Goal: Transaction & Acquisition: Purchase product/service

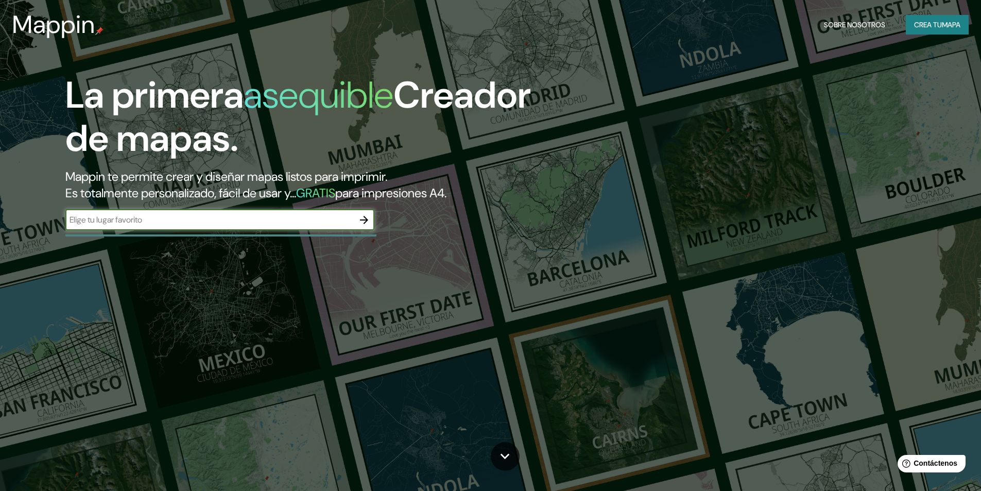
click at [192, 216] on input "text" at bounding box center [209, 220] width 288 height 12
type input "Mos"
click at [359, 218] on icon "button" at bounding box center [364, 220] width 12 height 12
click at [309, 224] on input "text" at bounding box center [209, 220] width 288 height 12
drag, startPoint x: 152, startPoint y: 221, endPoint x: -37, endPoint y: 219, distance: 188.9
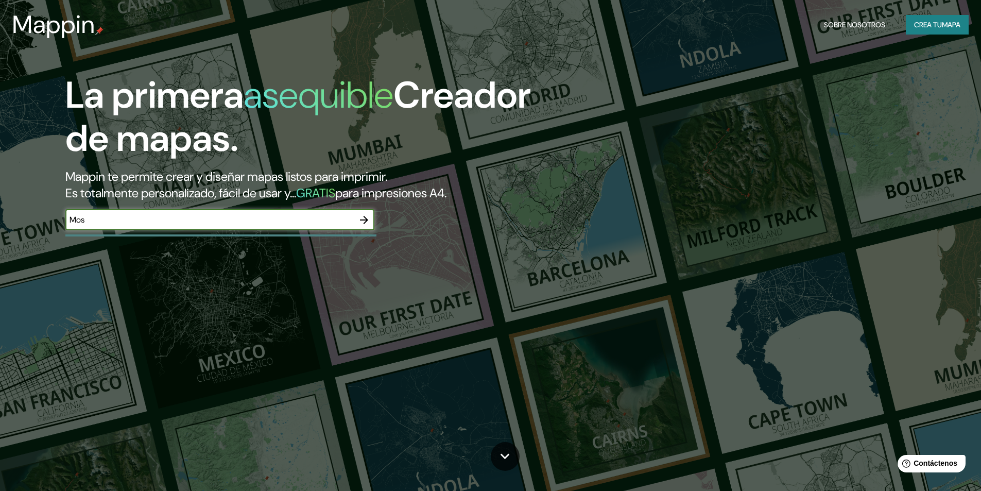
click at [0, 219] on html "Mappin Sobre nosotros Crea tu mapa La primera asequible Creador de mapas. Mappi…" at bounding box center [490, 245] width 981 height 491
type input "Poligono industrial da Veigadaña, Anel da Lagoa 1, Mos"
click at [362, 220] on icon "button" at bounding box center [364, 220] width 8 height 8
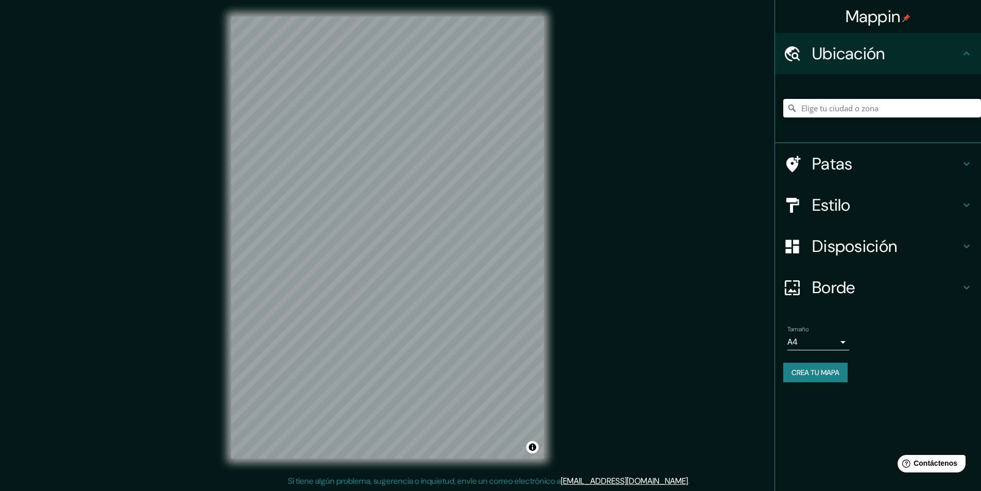
scroll to position [1, 0]
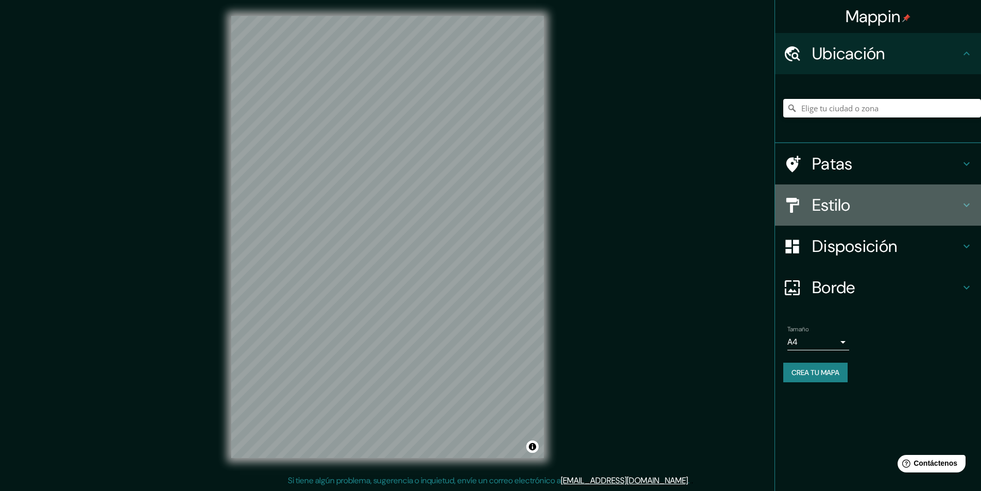
click at [827, 207] on font "Estilo" at bounding box center [831, 205] width 39 height 22
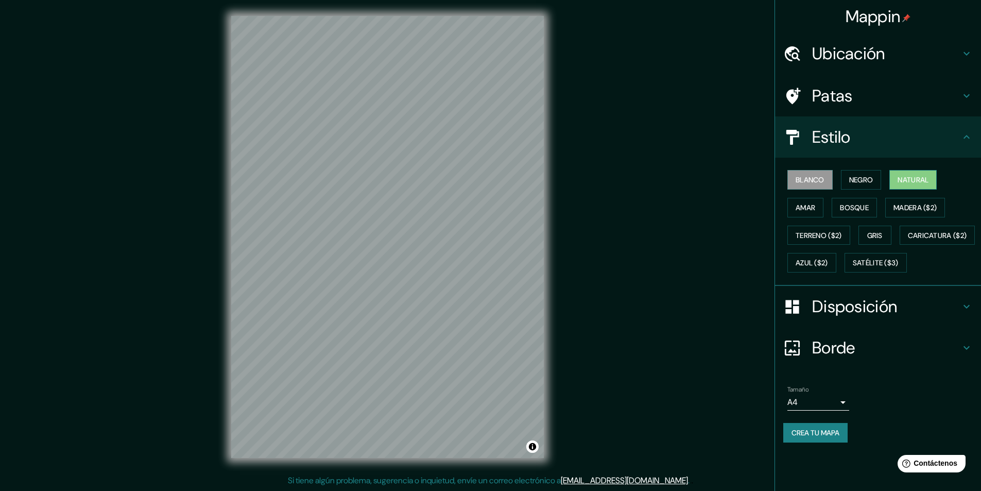
click at [926, 176] on font "Natural" at bounding box center [912, 179] width 31 height 9
click at [873, 176] on font "Negro" at bounding box center [861, 179] width 24 height 9
click at [814, 181] on font "Blanco" at bounding box center [809, 179] width 29 height 9
click at [800, 201] on font "Amar" at bounding box center [805, 207] width 20 height 13
click at [847, 214] on button "Bosque" at bounding box center [853, 208] width 45 height 20
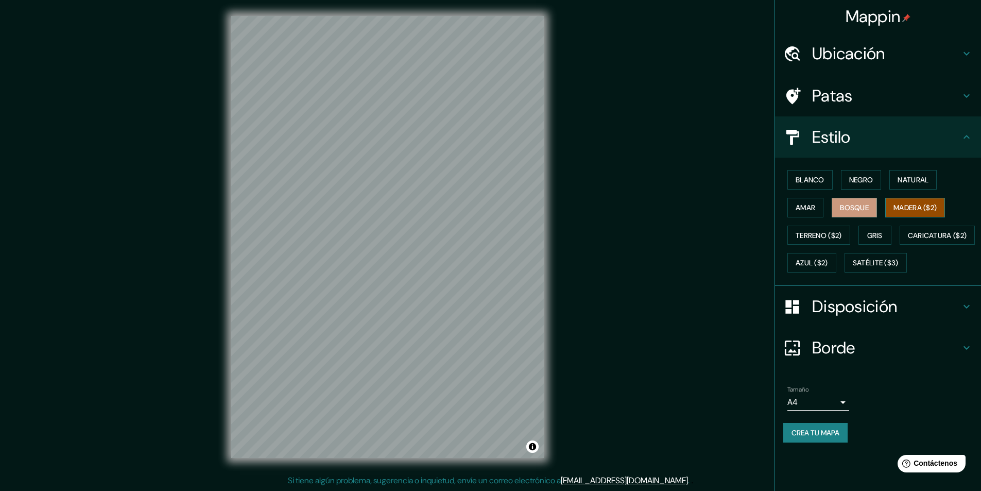
click at [895, 208] on button "Madera ($2)" at bounding box center [915, 208] width 60 height 20
click at [902, 181] on font "Natural" at bounding box center [912, 179] width 31 height 9
click at [878, 234] on font "Gris" at bounding box center [874, 235] width 15 height 9
click at [851, 317] on font "Disposición" at bounding box center [854, 306] width 85 height 22
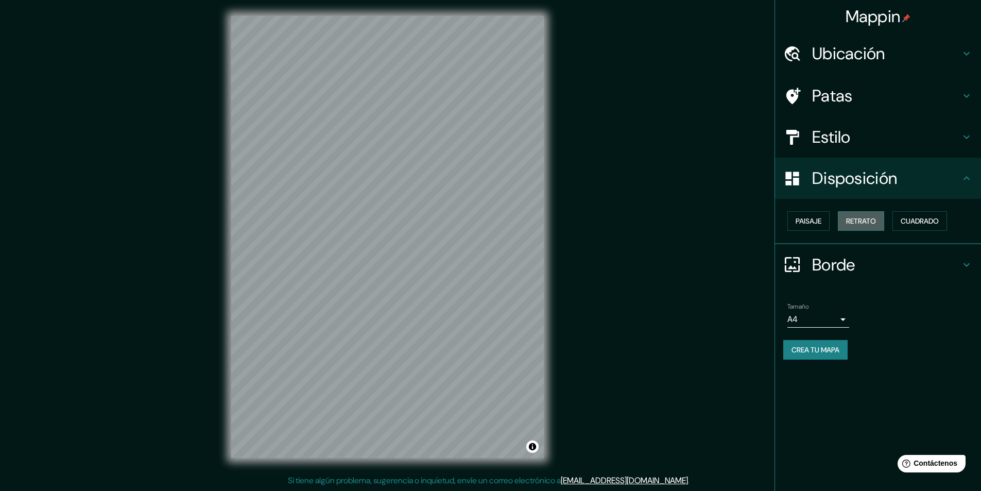
click at [852, 220] on font "Retrato" at bounding box center [861, 220] width 30 height 9
click at [805, 219] on font "Paisaje" at bounding box center [808, 220] width 26 height 9
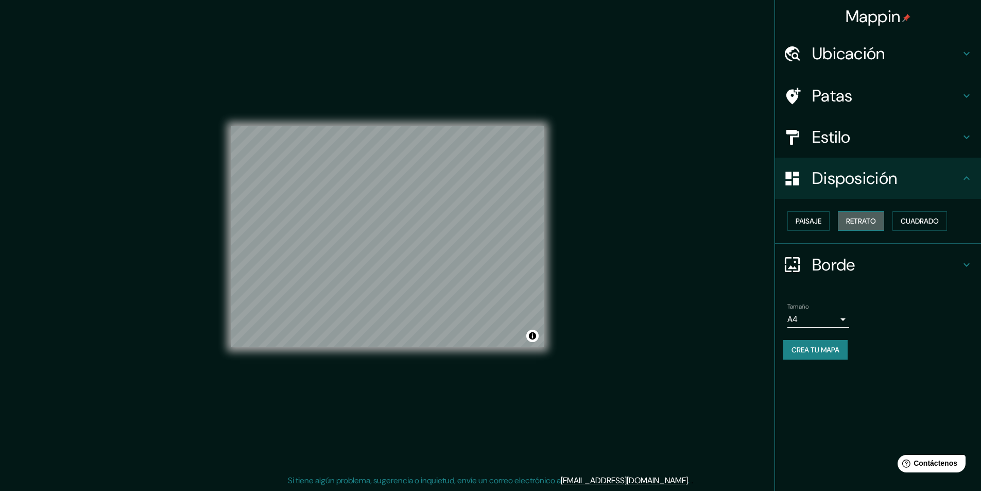
click at [850, 218] on font "Retrato" at bounding box center [861, 220] width 30 height 9
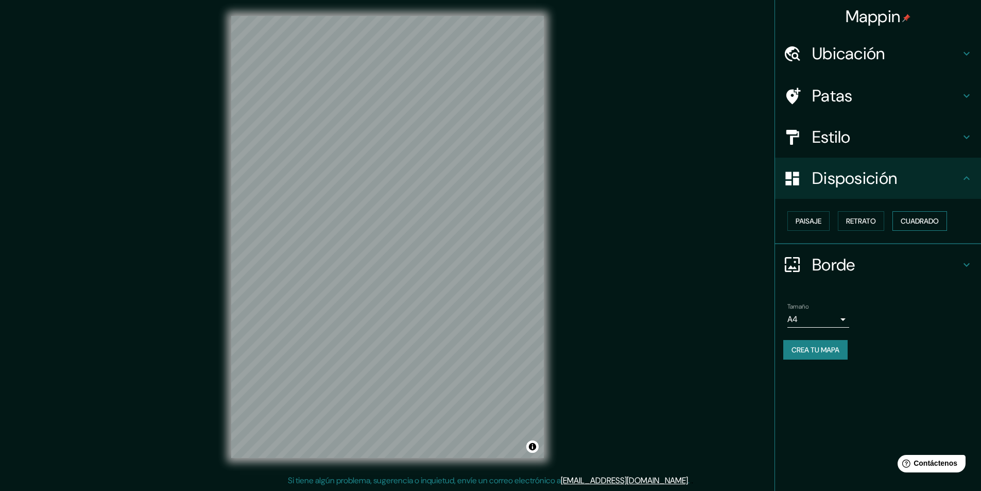
click at [901, 217] on button "Cuadrado" at bounding box center [919, 221] width 55 height 20
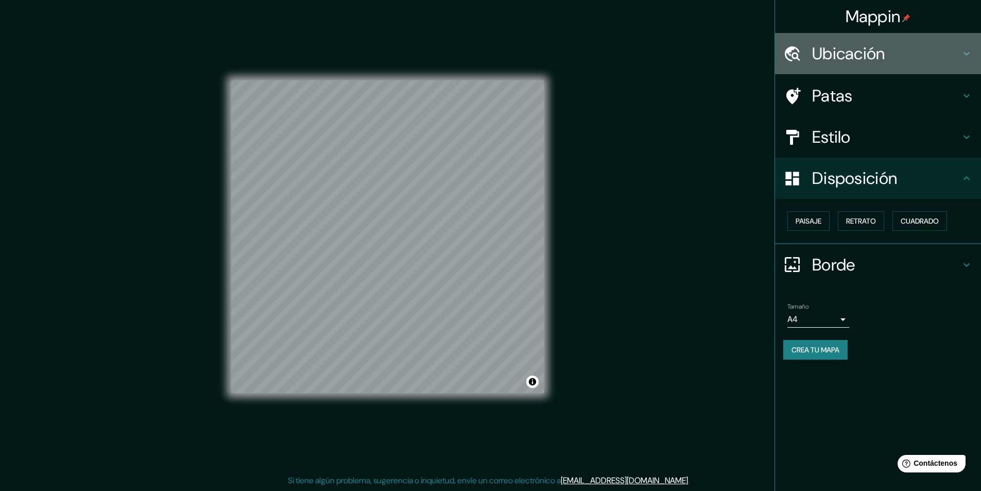
click at [837, 55] on font "Ubicación" at bounding box center [848, 54] width 73 height 22
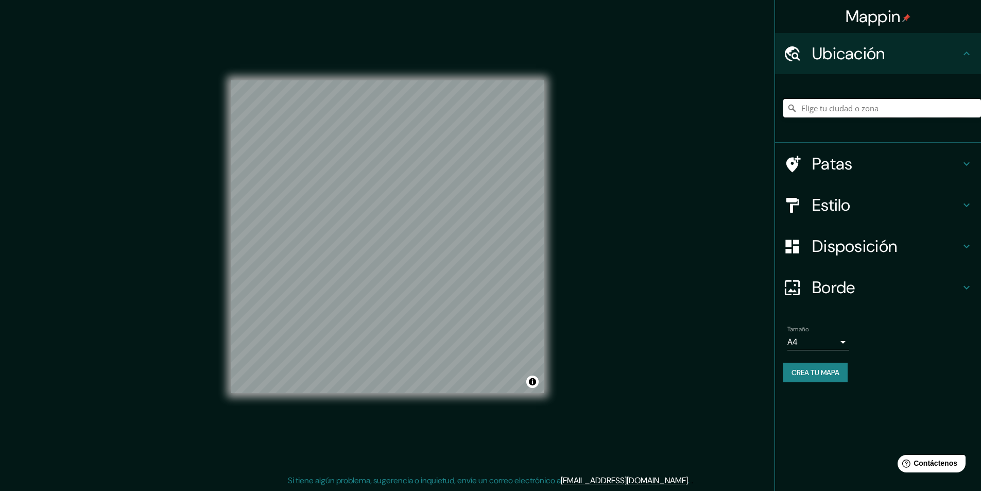
click at [843, 106] on input "Elige tu ciudad o zona" at bounding box center [882, 108] width 198 height 19
click at [843, 106] on input "Pecos, Texas, Estados Unidos" at bounding box center [882, 108] width 198 height 19
type input "Pecos, Texas, Estados Unidos"
click at [429, 249] on div at bounding box center [430, 246] width 8 height 8
